Goal: Browse casually: Explore the website without a specific task or goal

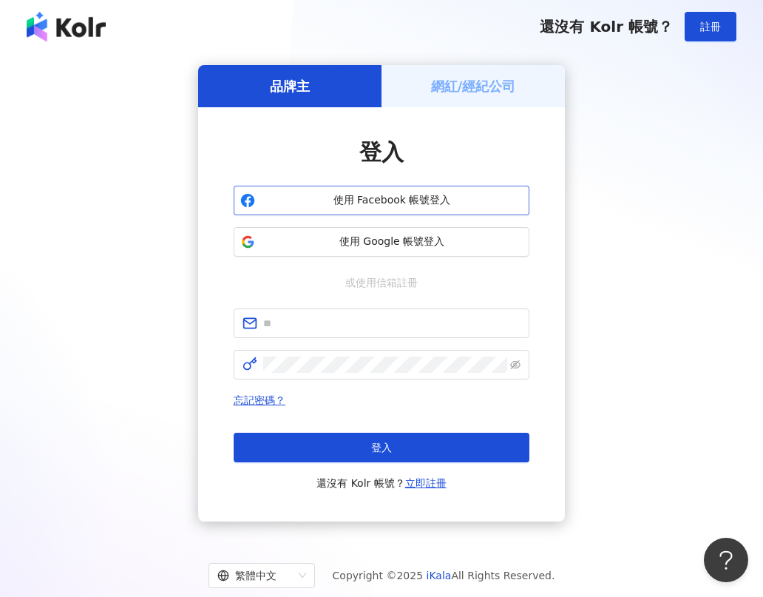
click at [396, 203] on span "使用 Facebook 帳號登入" at bounding box center [392, 200] width 262 height 15
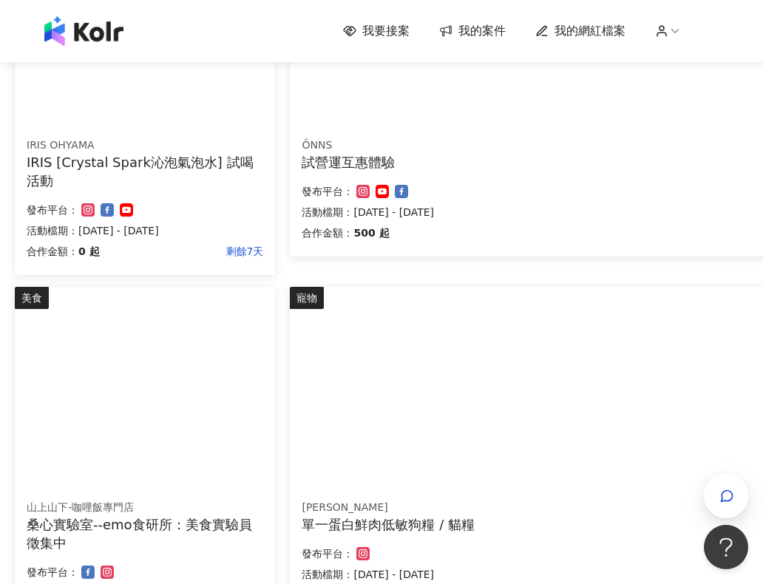
scroll to position [994, 0]
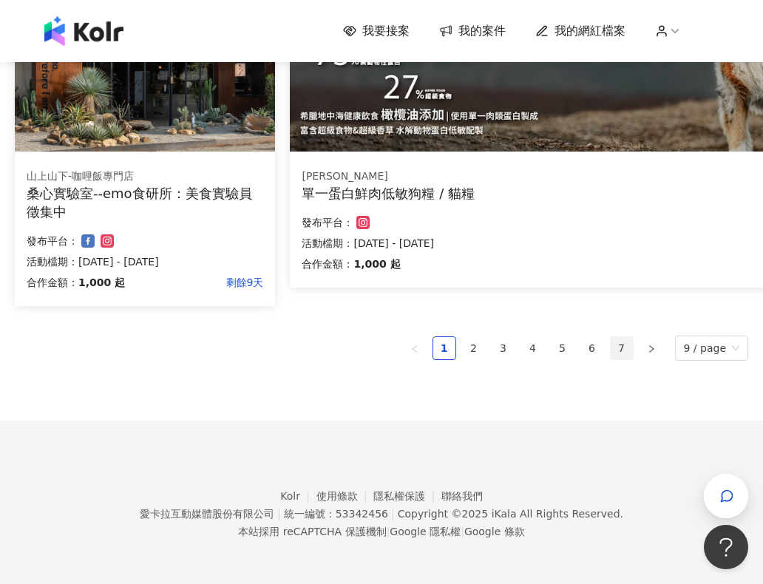
click at [630, 347] on link "7" at bounding box center [622, 348] width 22 height 22
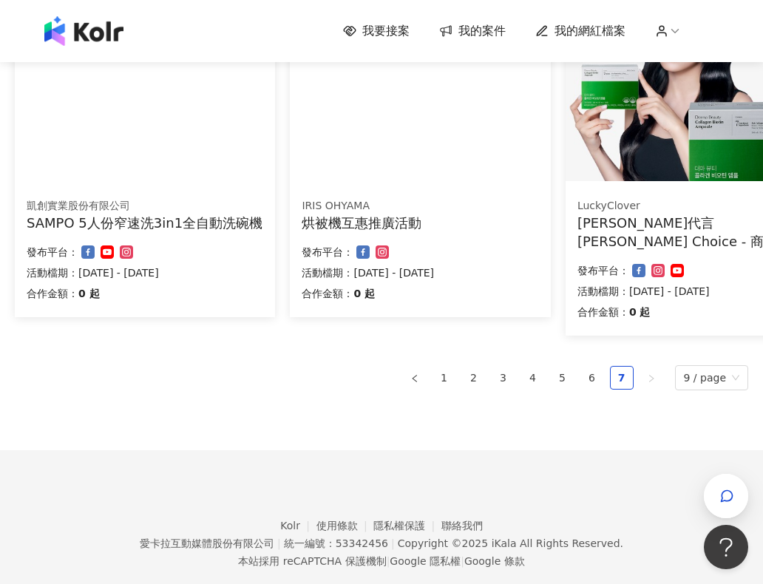
scroll to position [270, 0]
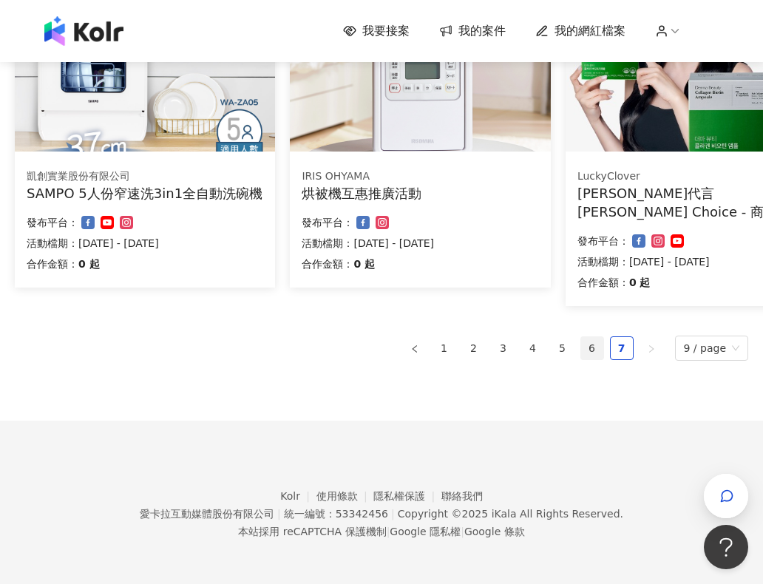
click at [590, 344] on link "6" at bounding box center [592, 348] width 22 height 22
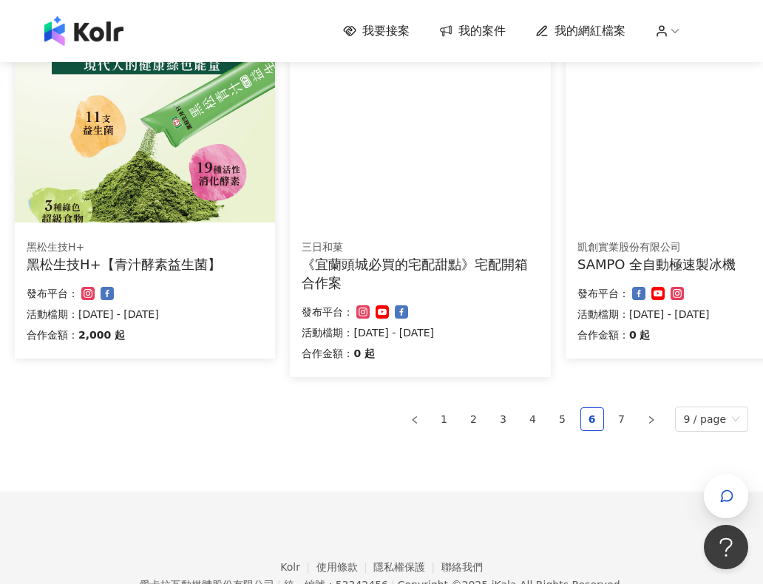
scroll to position [927, 0]
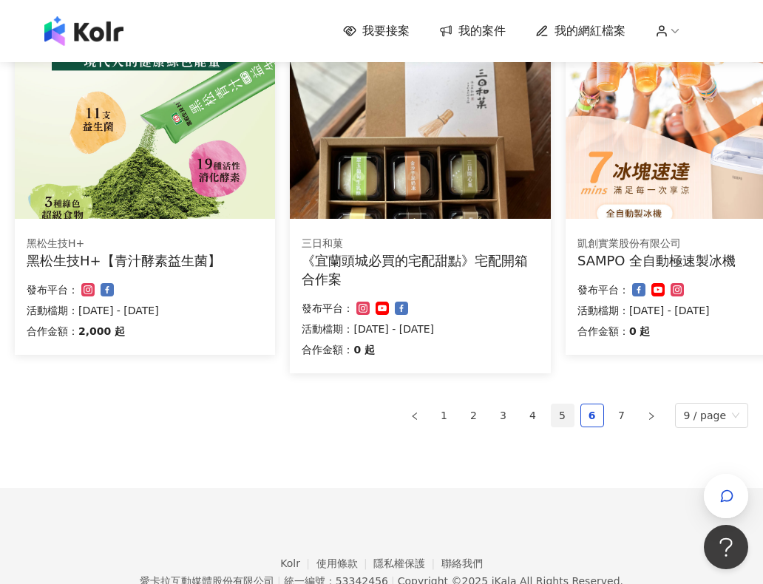
click at [560, 413] on link "5" at bounding box center [562, 415] width 22 height 22
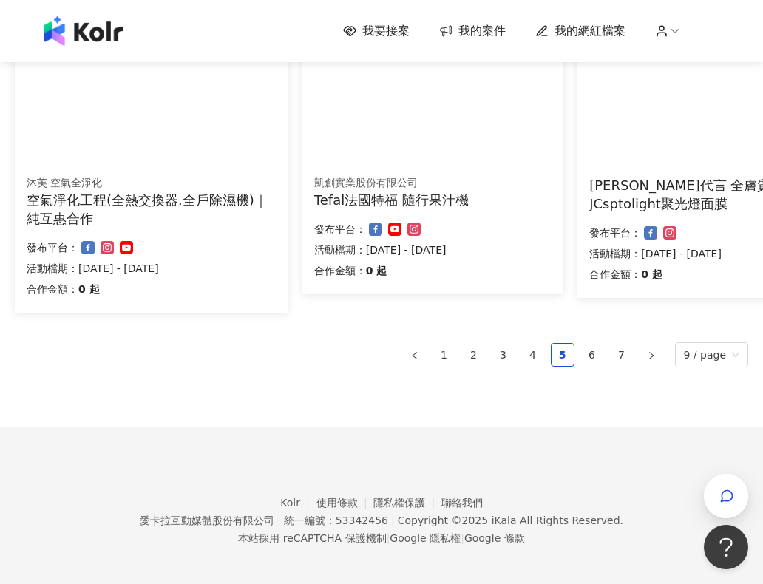
scroll to position [994, 0]
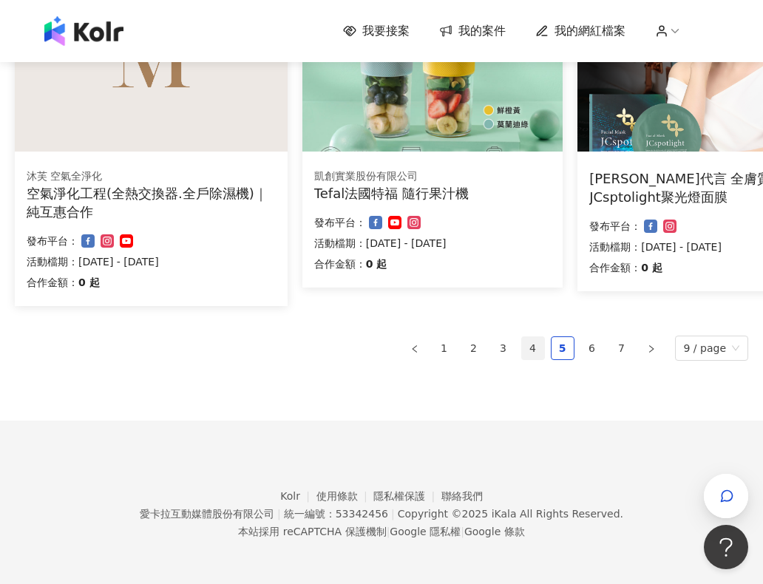
click at [535, 350] on link "4" at bounding box center [533, 348] width 22 height 22
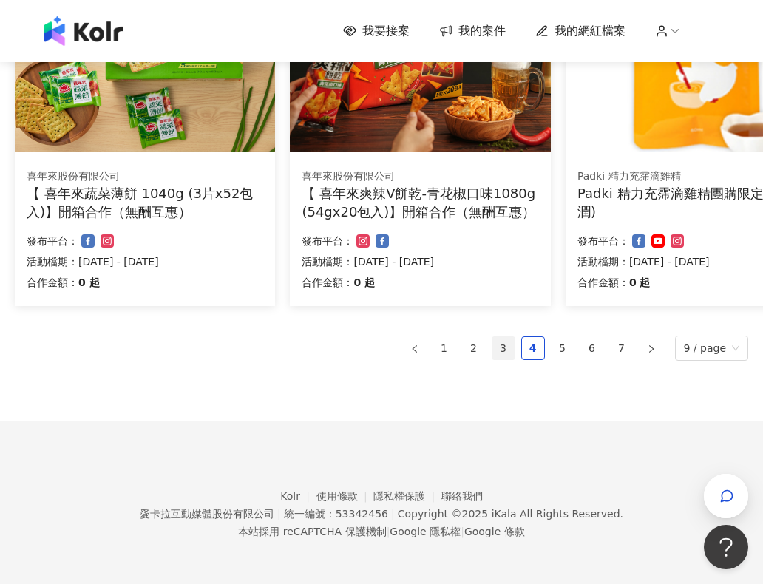
click at [503, 345] on link "3" at bounding box center [503, 348] width 22 height 22
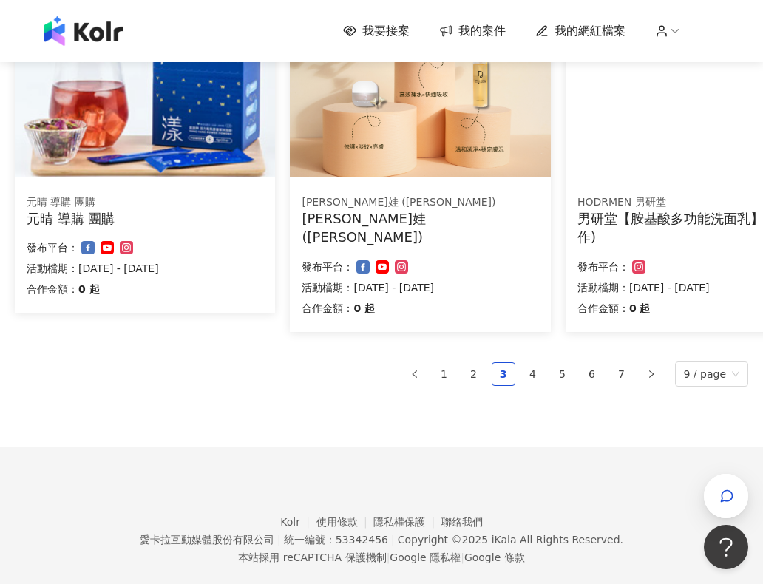
scroll to position [957, 0]
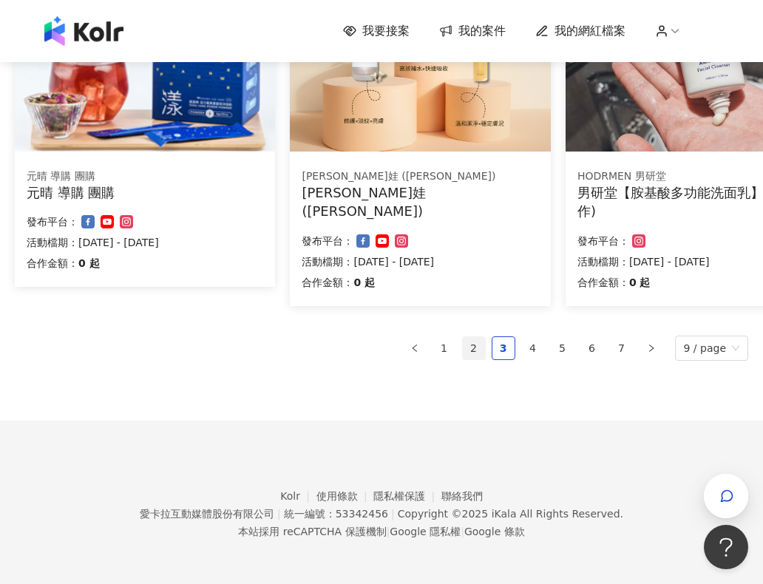
click at [478, 345] on link "2" at bounding box center [474, 348] width 22 height 22
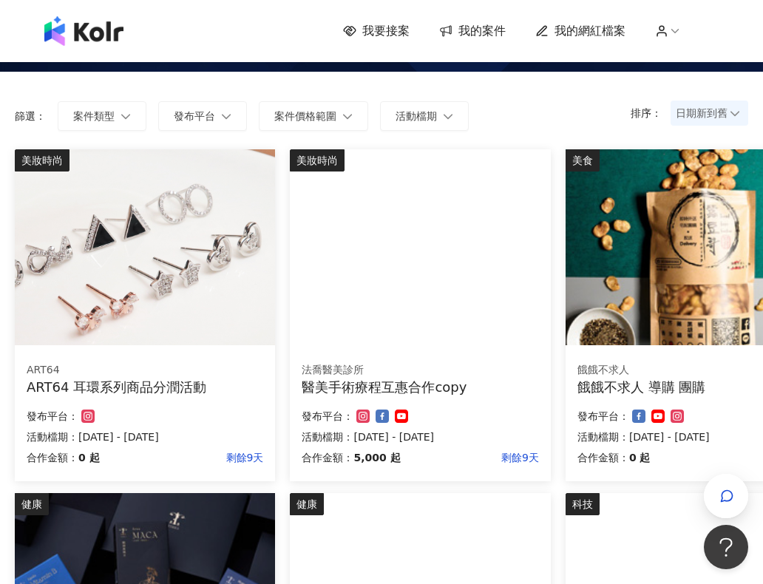
scroll to position [0, 0]
